Goal: Information Seeking & Learning: Check status

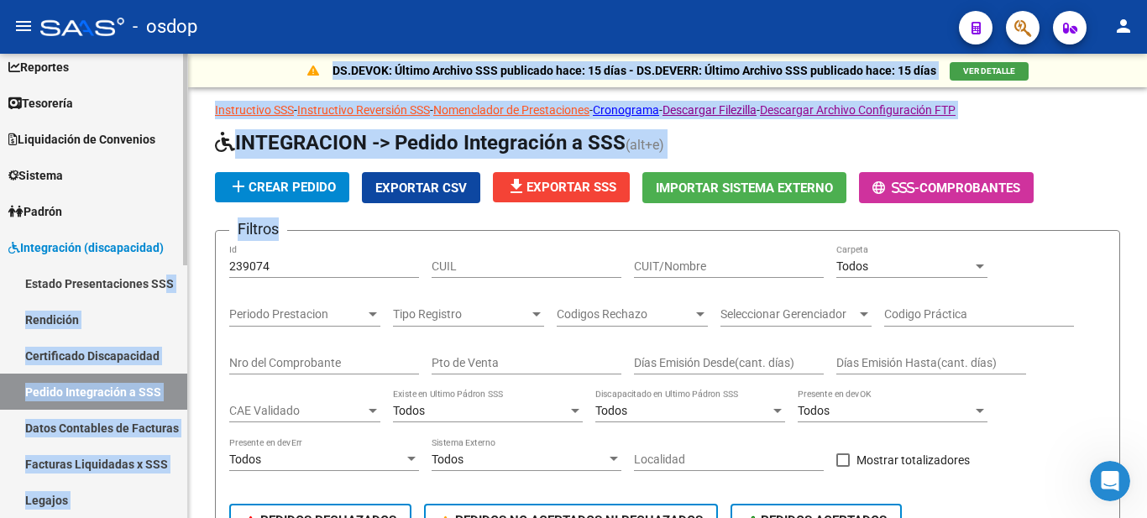
drag, startPoint x: 295, startPoint y: 256, endPoint x: 163, endPoint y: 270, distance: 132.7
click at [163, 270] on mat-sidenav-container "Firma Express Inicio Calendario SSS Instructivos Contacto OS Reportes Tablero d…" at bounding box center [573, 286] width 1147 height 465
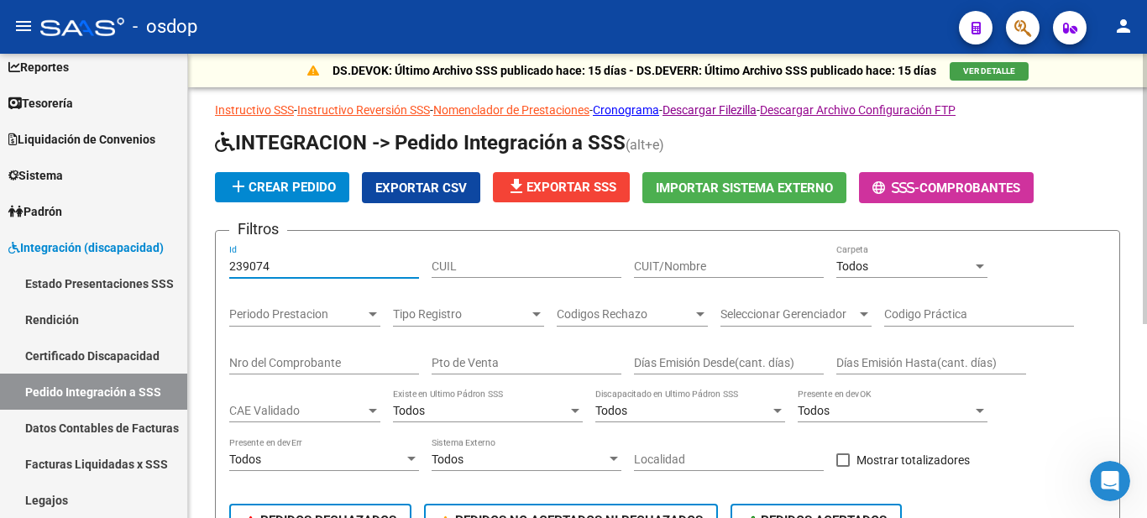
click at [268, 260] on input "239074" at bounding box center [324, 267] width 190 height 14
drag, startPoint x: 284, startPoint y: 259, endPoint x: 172, endPoint y: 259, distance: 111.7
click at [172, 259] on mat-sidenav-container "Firma Express Inicio Calendario SSS Instructivos Contacto OS Reportes Tablero d…" at bounding box center [573, 286] width 1147 height 465
click at [693, 265] on input "CUIT/Nombre" at bounding box center [729, 267] width 190 height 14
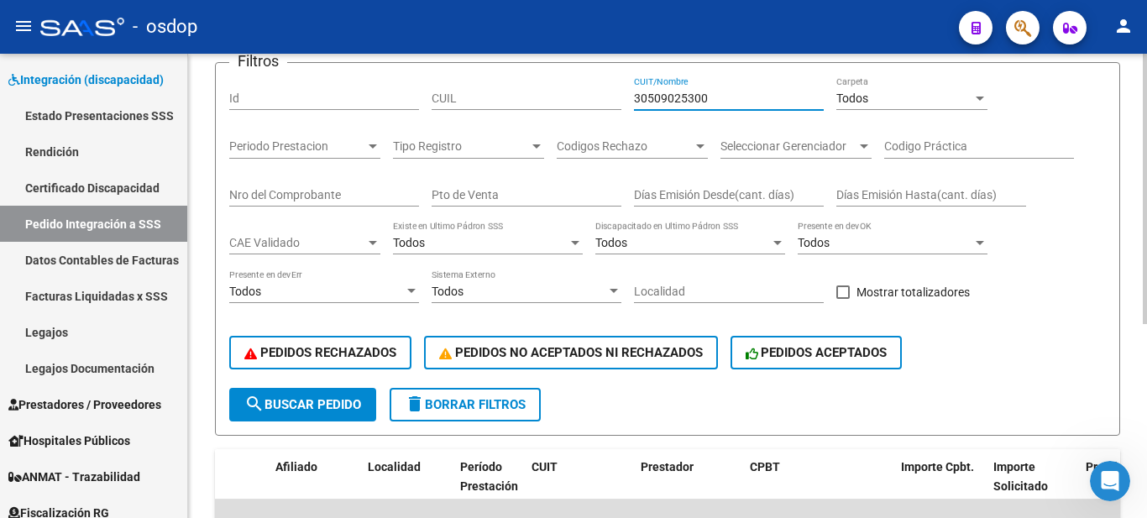
scroll to position [252, 0]
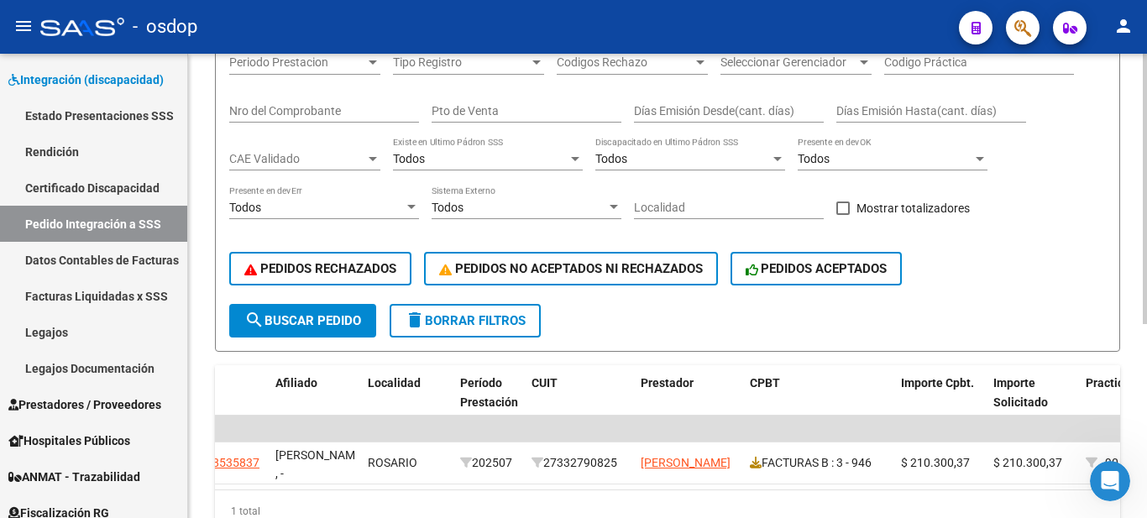
type input "30509025300"
click at [254, 346] on form "Filtros Id CUIL 30509025300 CUIT/Nombre Todos Carpeta Periodo Prestacion Period…" at bounding box center [668, 165] width 906 height 374
click at [310, 311] on button "search Buscar Pedido" at bounding box center [302, 321] width 147 height 34
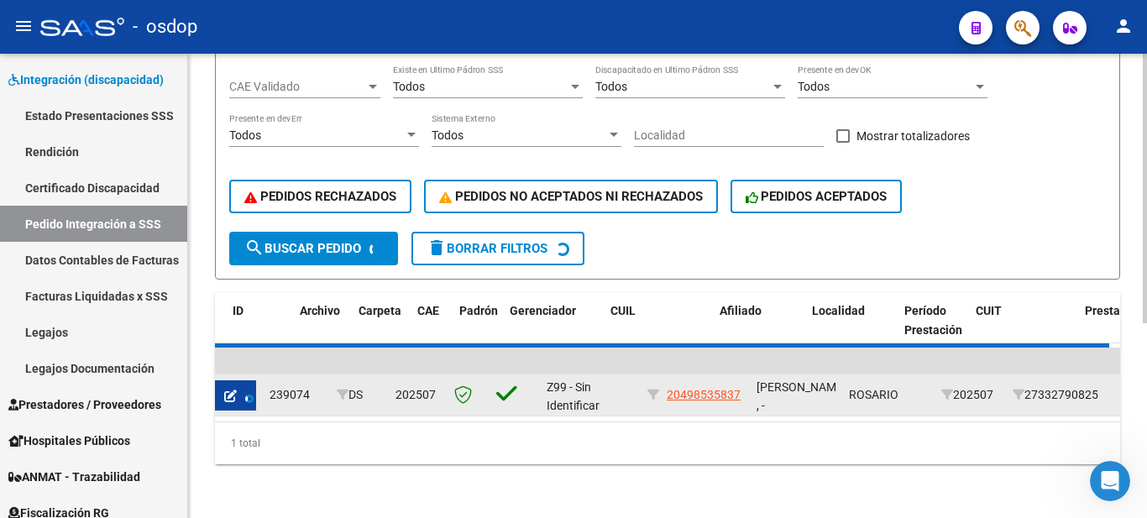
scroll to position [0, 0]
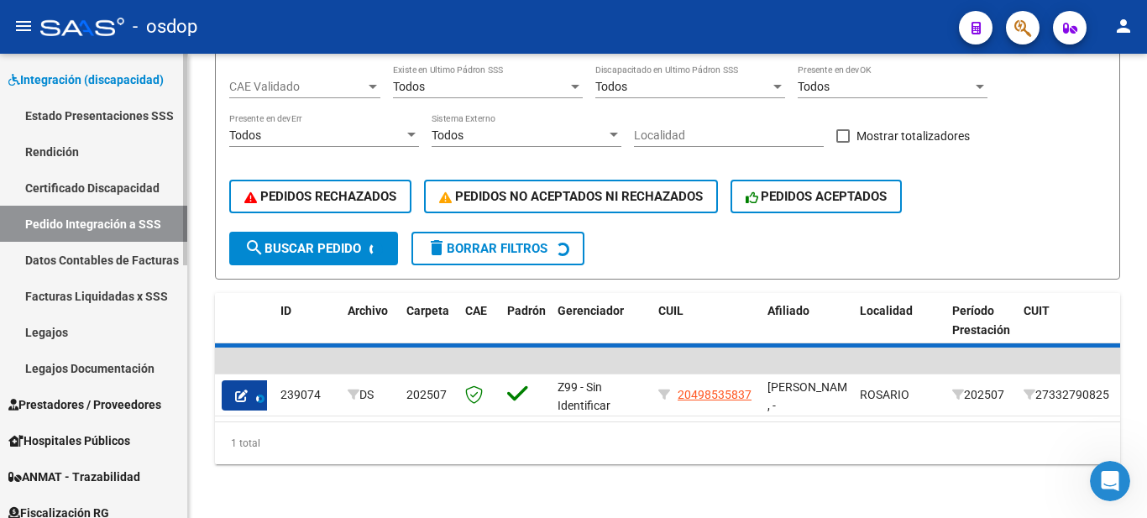
click at [43, 78] on span "Integración (discapacidad)" at bounding box center [85, 80] width 155 height 18
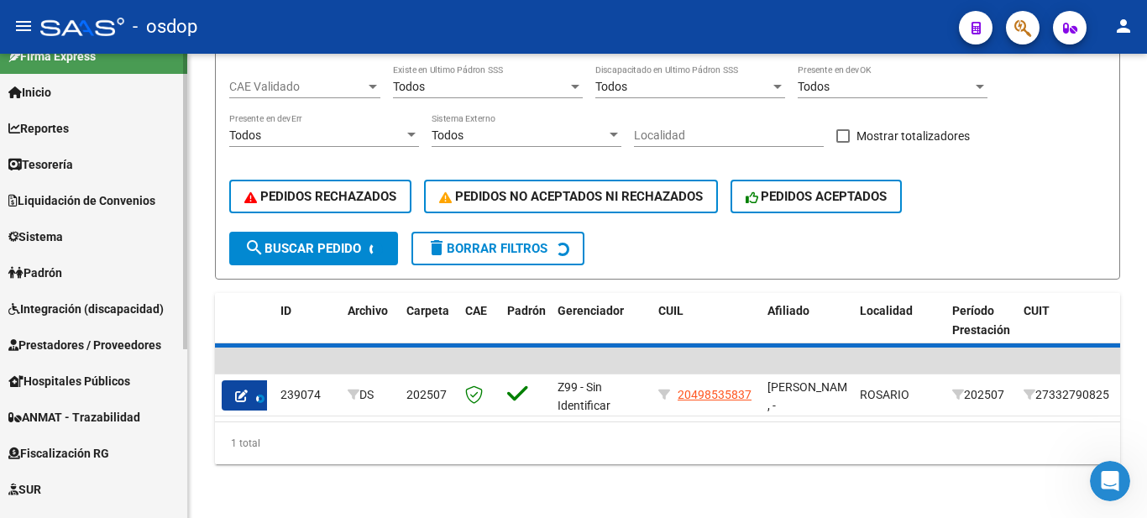
scroll to position [21, 0]
click at [181, 106] on div "Firma Express Inicio Calendario SSS Instructivos Contacto OS Reportes Tablero d…" at bounding box center [96, 397] width 192 height 729
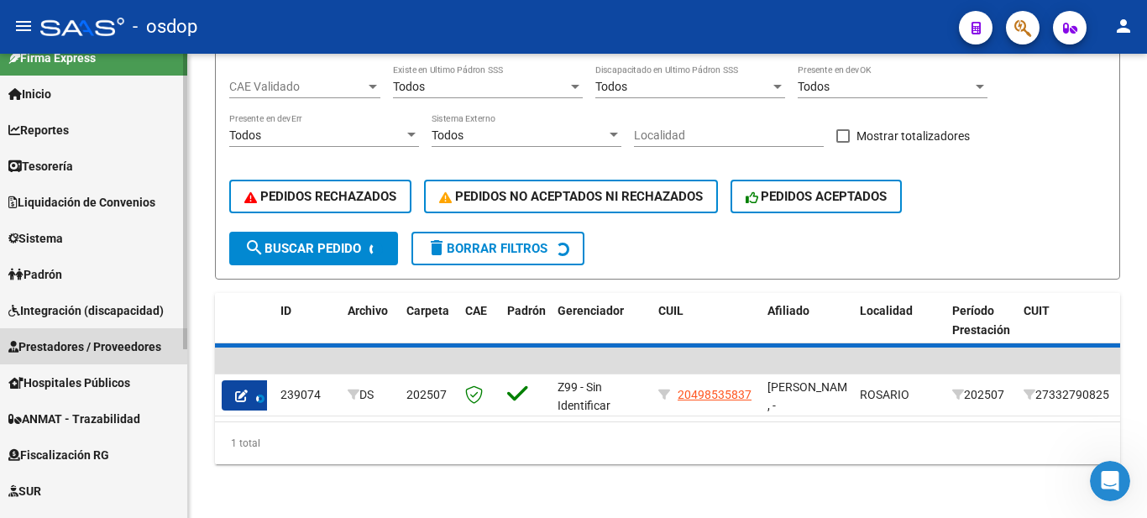
click at [78, 340] on span "Prestadores / Proveedores" at bounding box center [84, 347] width 153 height 18
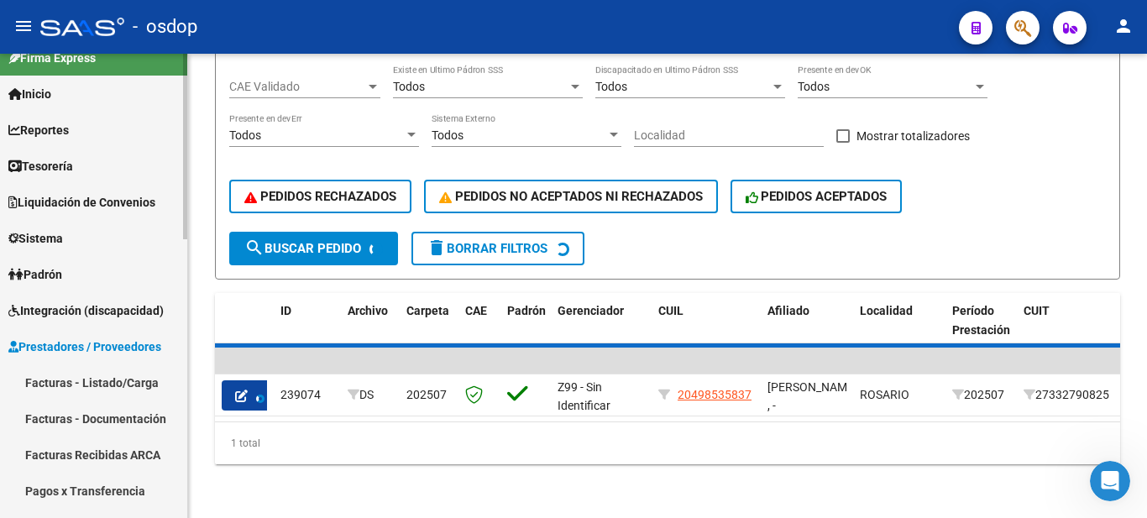
click at [86, 383] on link "Facturas - Listado/Carga" at bounding box center [93, 383] width 187 height 36
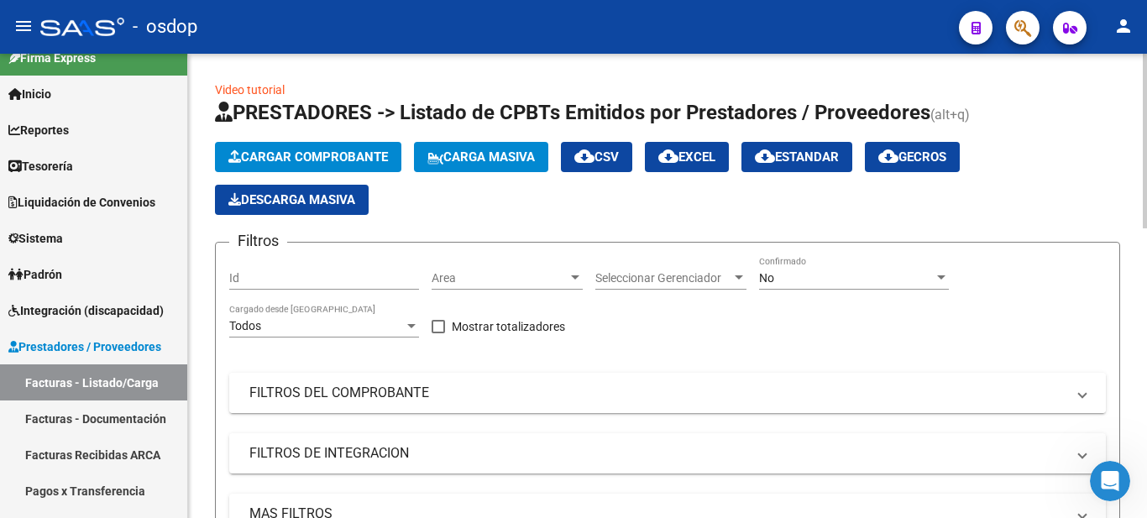
click at [360, 390] on mat-panel-title "FILTROS DEL COMPROBANTE" at bounding box center [657, 393] width 816 height 18
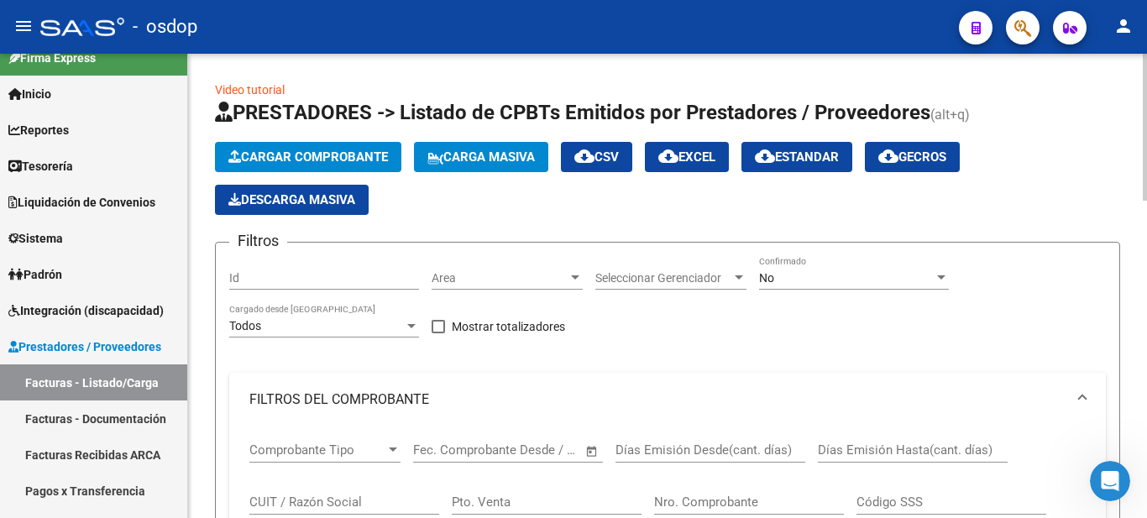
click at [318, 499] on input "CUIT / Razón Social" at bounding box center [344, 502] width 190 height 15
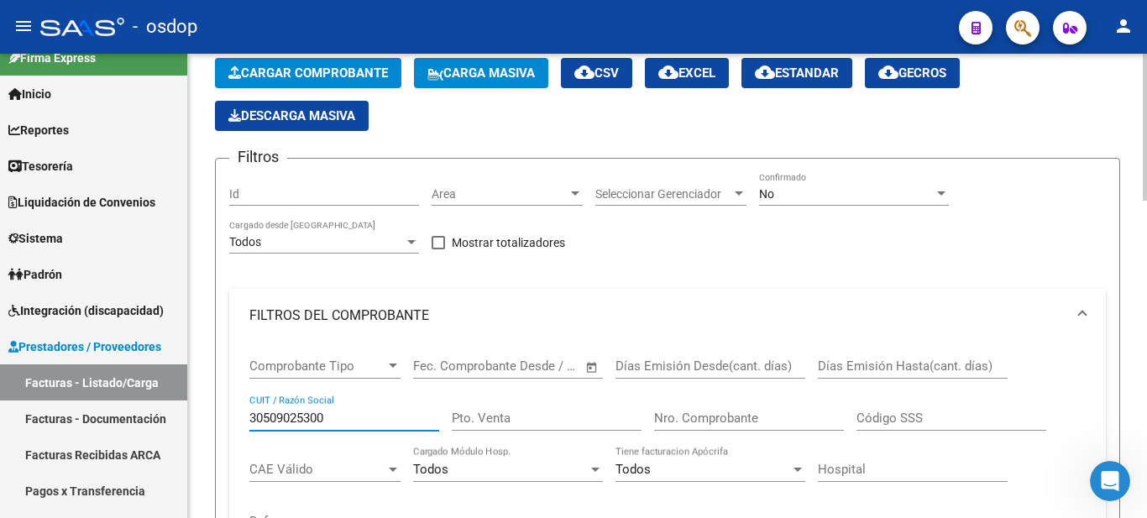
type input "30509025300"
click at [233, 336] on mat-expansion-panel-header "FILTROS DEL COMPROBANTE" at bounding box center [667, 316] width 877 height 54
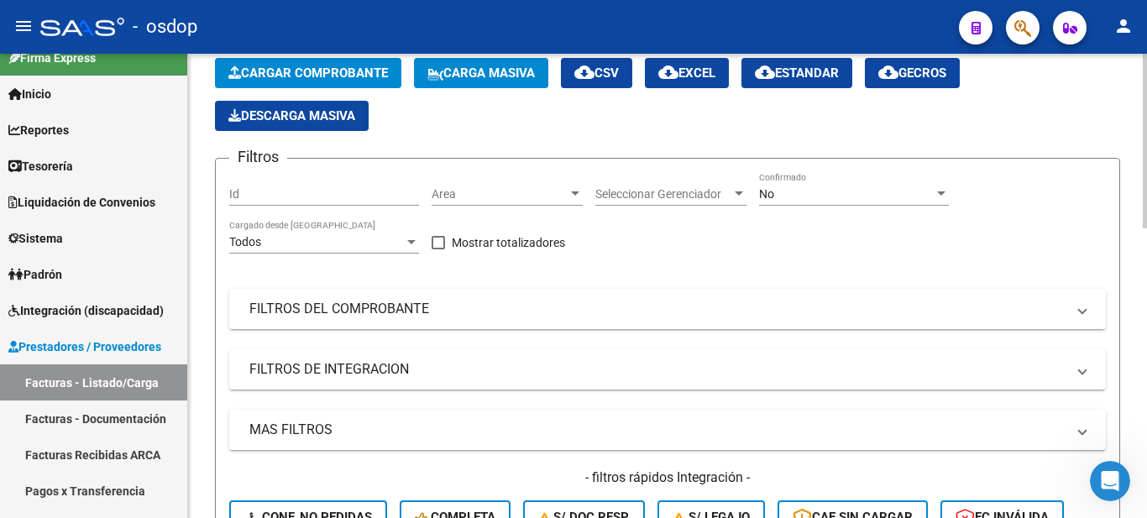
click at [317, 290] on mat-expansion-panel-header "FILTROS DEL COMPROBANTE" at bounding box center [667, 309] width 877 height 40
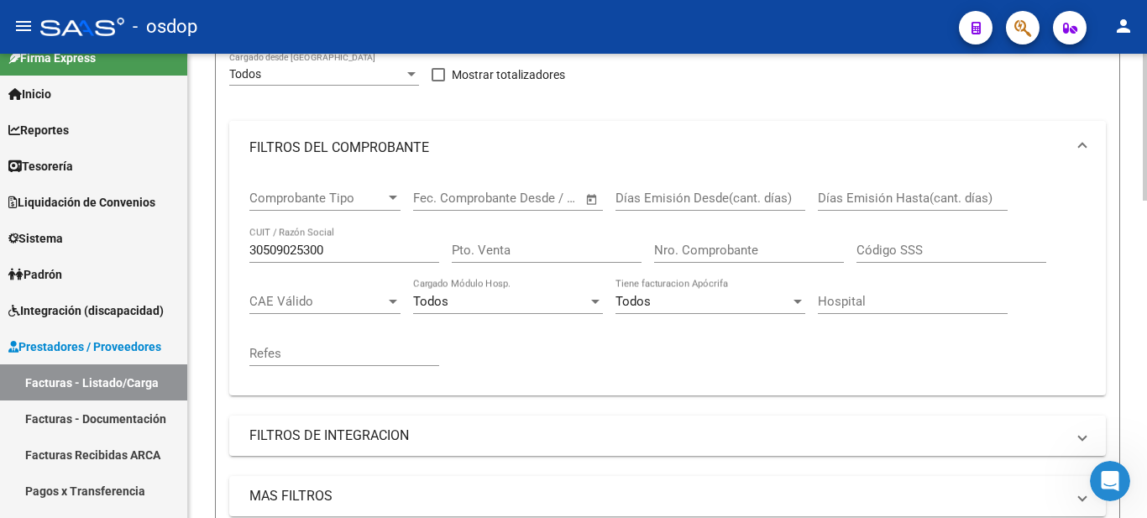
scroll to position [420, 0]
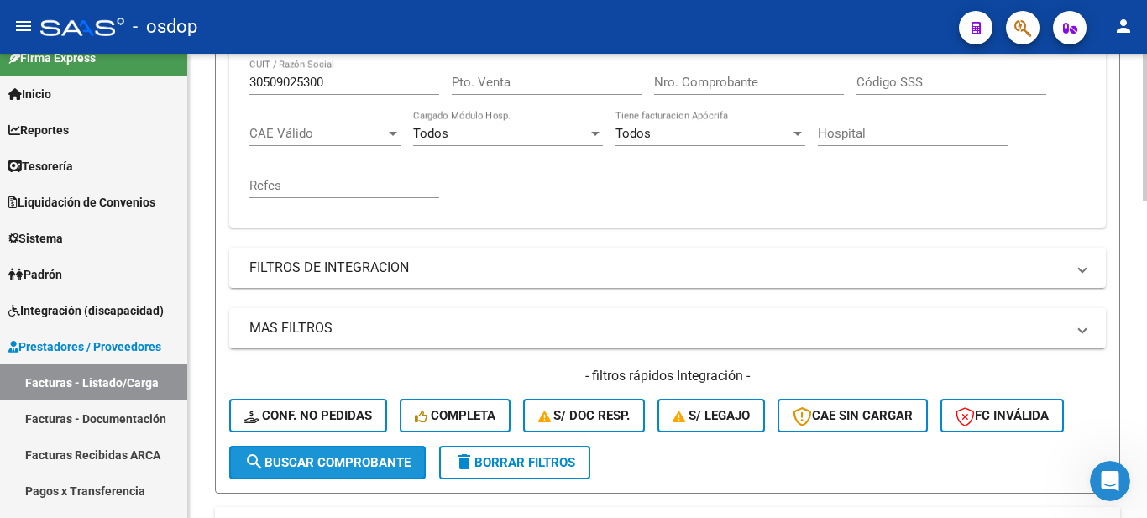
click at [253, 449] on button "search Buscar Comprobante" at bounding box center [327, 463] width 197 height 34
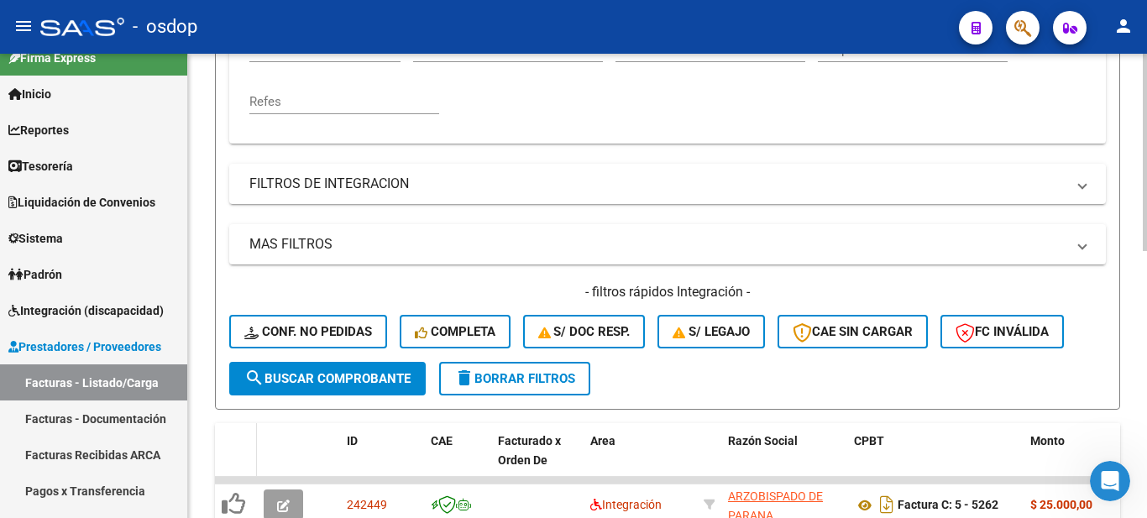
scroll to position [588, 0]
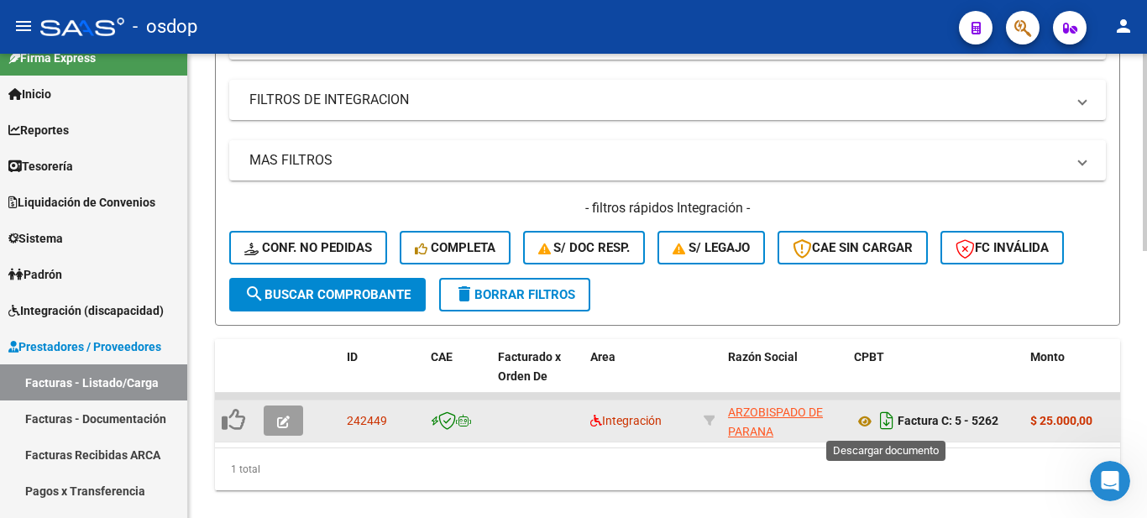
click at [886, 421] on icon "Descargar documento" at bounding box center [887, 420] width 22 height 27
